Goal: Find specific page/section: Find specific page/section

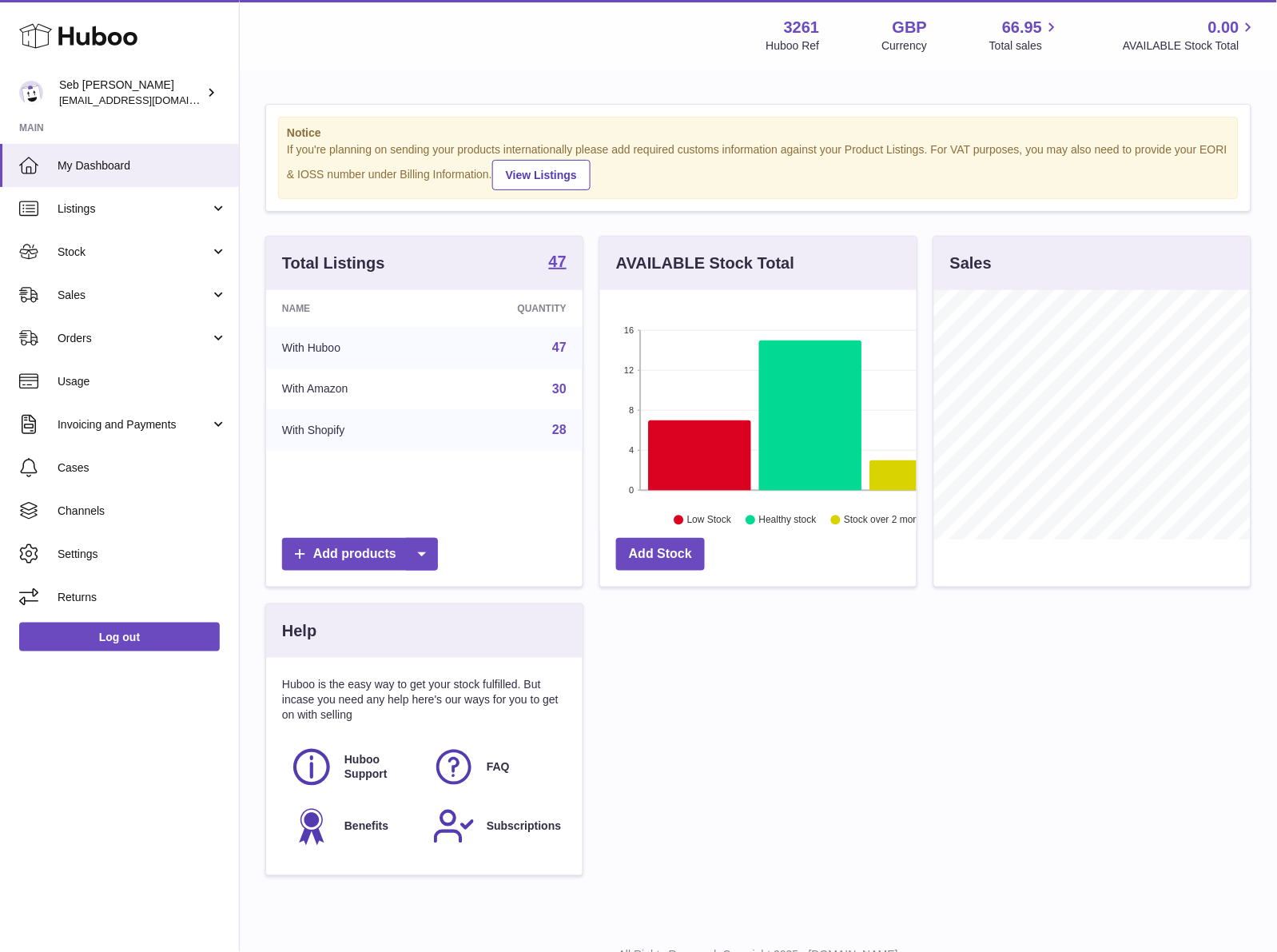
scroll to position [250, 317]
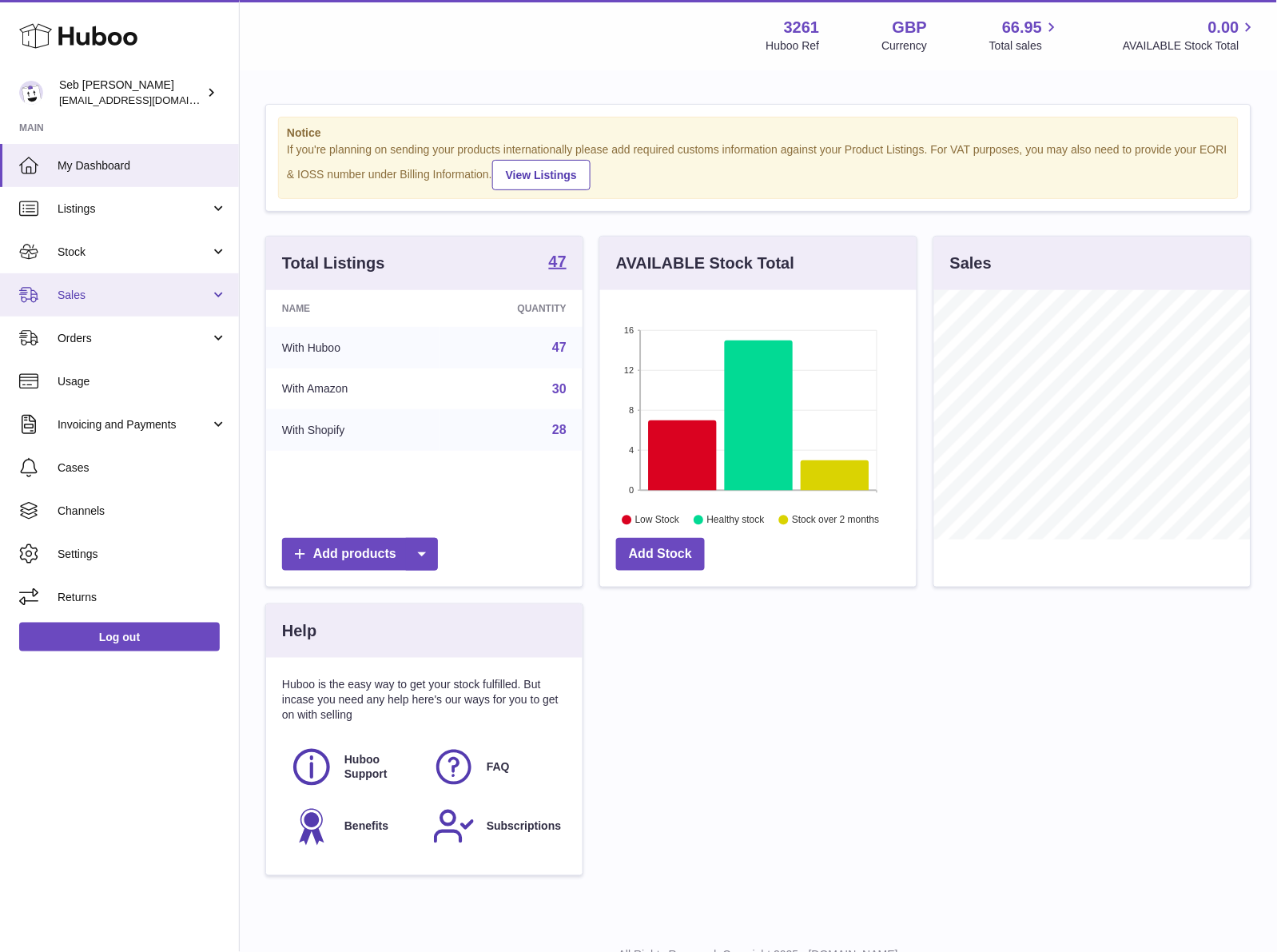
click at [160, 290] on span "Sales" at bounding box center [134, 296] width 153 height 15
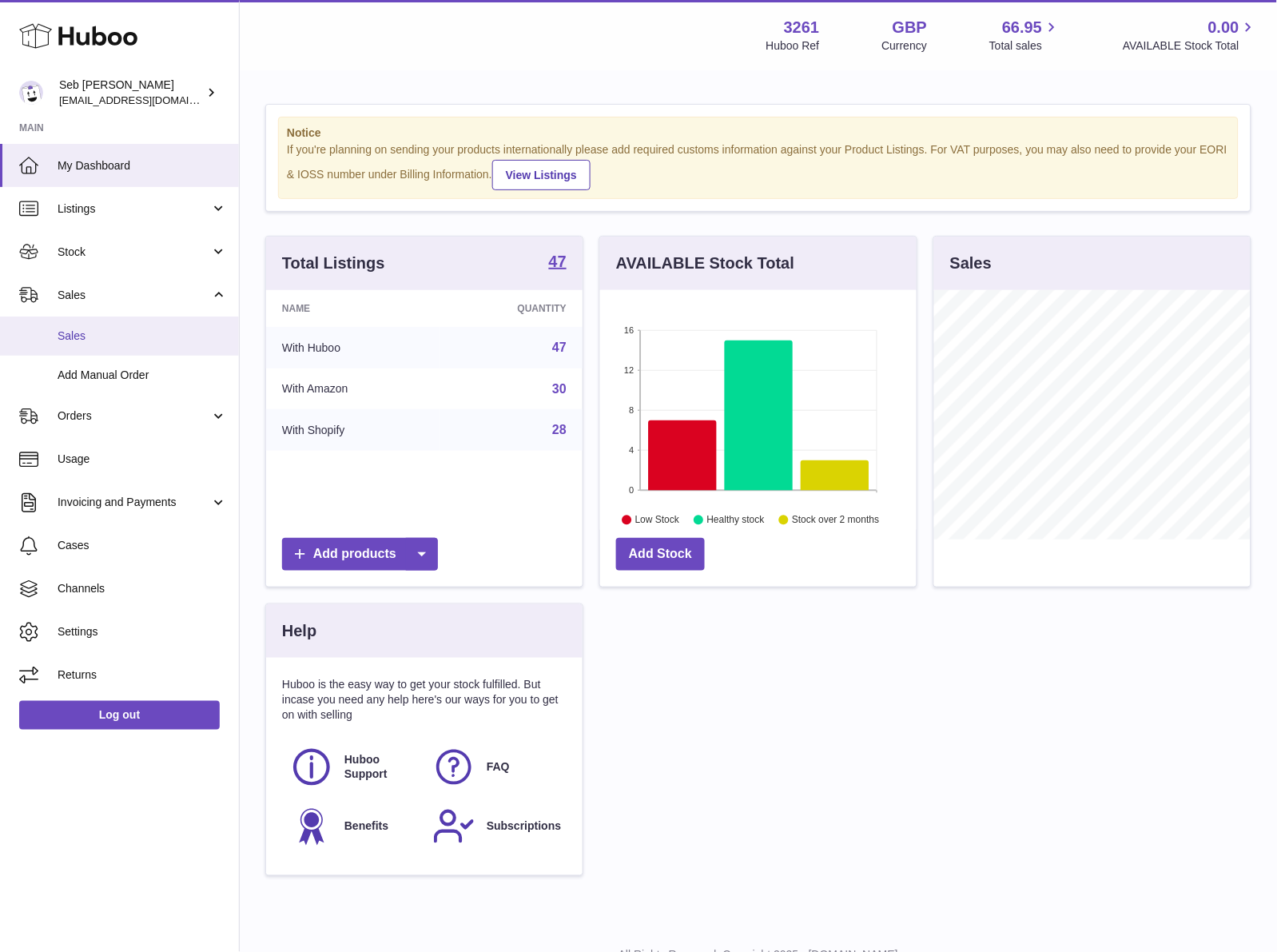
click at [168, 322] on link "Sales" at bounding box center [119, 336] width 239 height 39
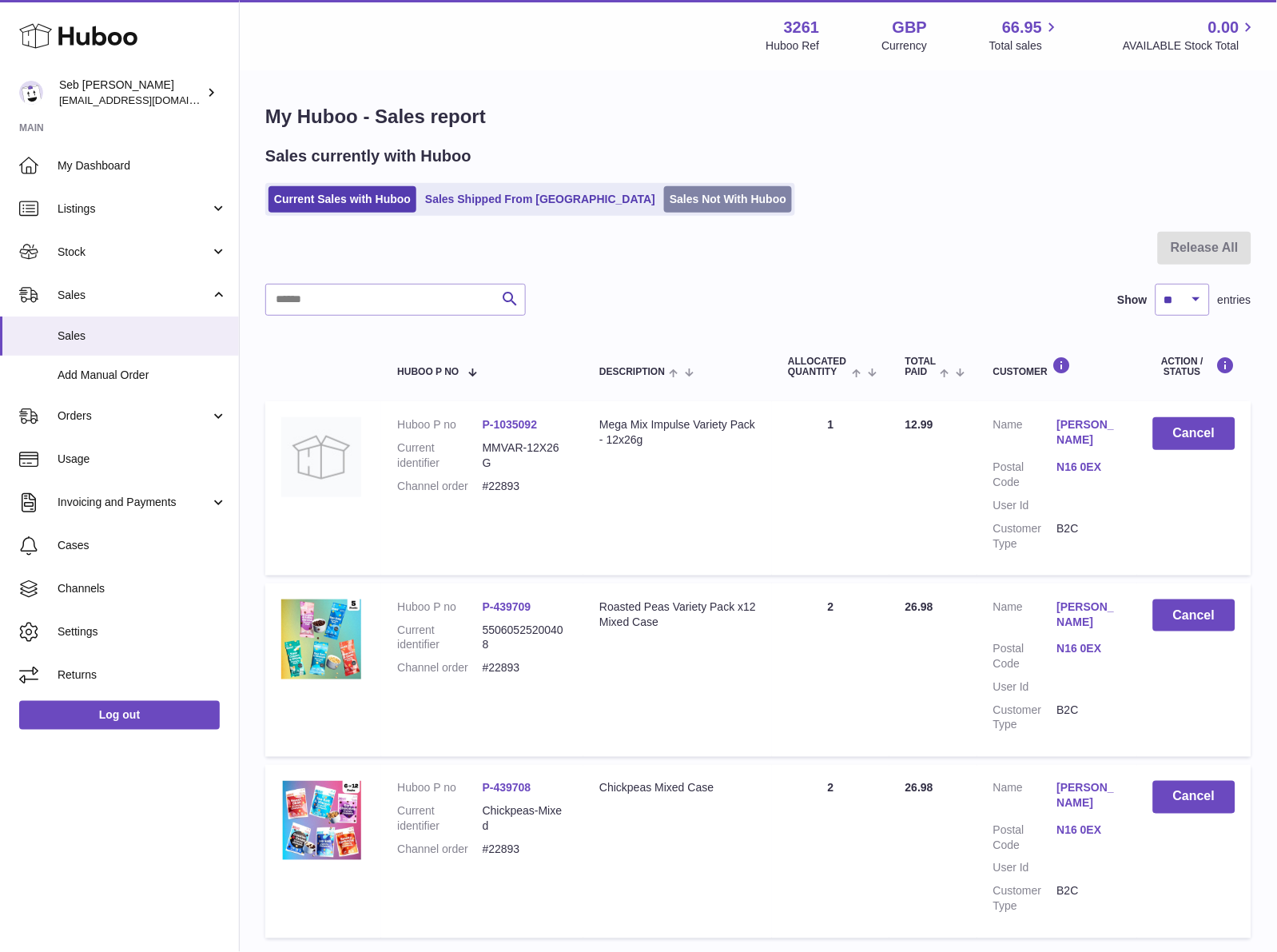
click at [664, 195] on link "Sales Not With Huboo" at bounding box center [728, 199] width 128 height 26
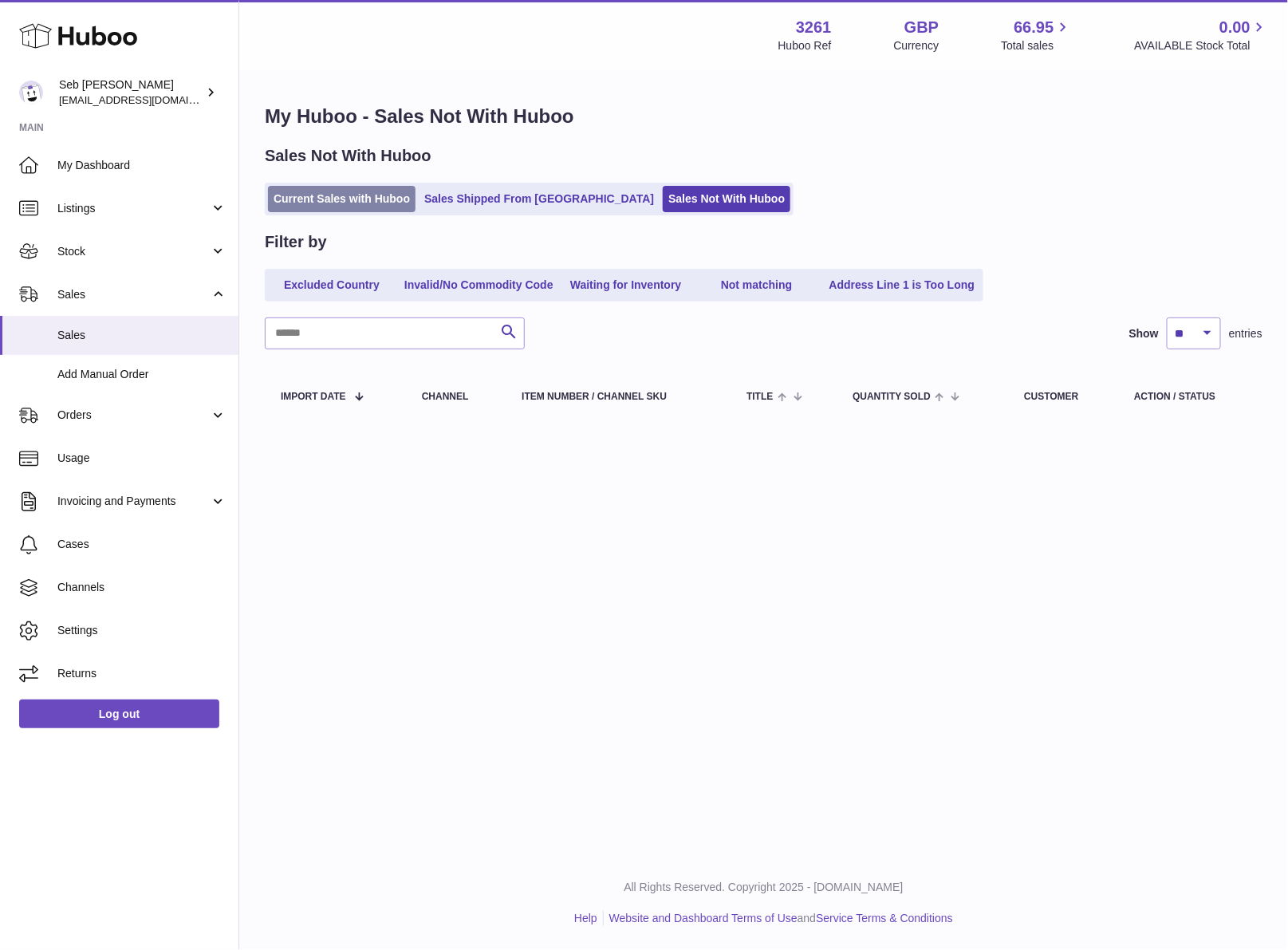
click at [369, 197] on link "Current Sales with Huboo" at bounding box center [341, 198] width 147 height 26
